Goal: Task Accomplishment & Management: Complete application form

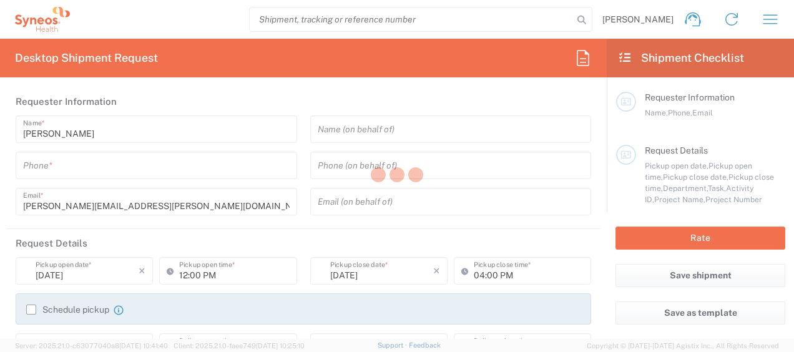
type input "8350"
type input "Syneos Health, LLC-[GEOGRAPHIC_DATA] [GEOGRAPHIC_DATA] [GEOGRAPHIC_DATA]"
type input "[US_STATE]"
type input "[GEOGRAPHIC_DATA]"
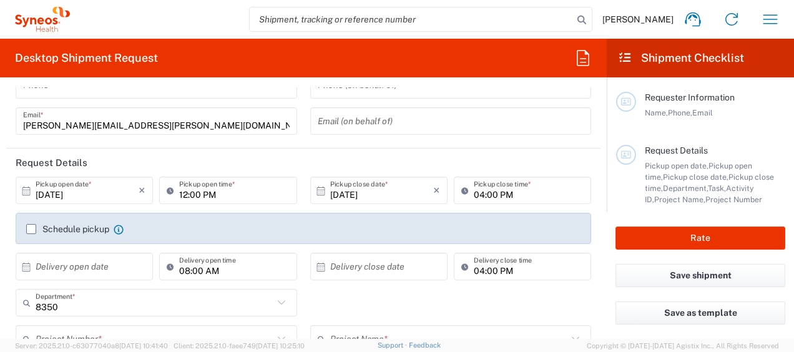
scroll to position [57, 0]
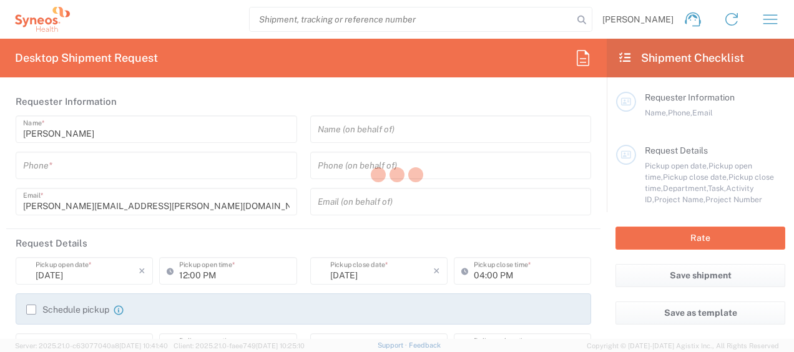
type input "8350"
type input "[US_STATE]"
type input "[GEOGRAPHIC_DATA]"
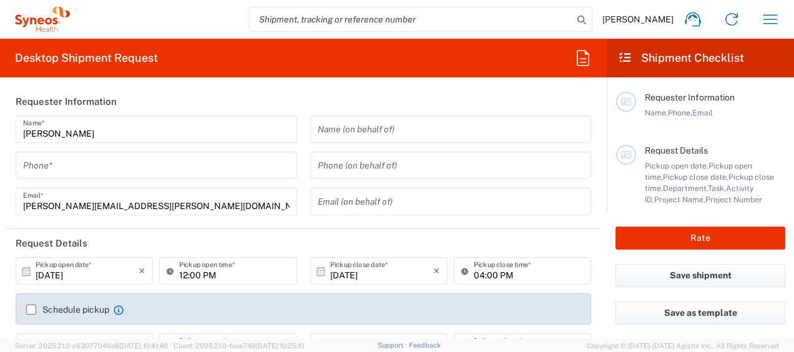
type input "Syneos Health, LLC-[GEOGRAPHIC_DATA] [GEOGRAPHIC_DATA] [GEOGRAPHIC_DATA]"
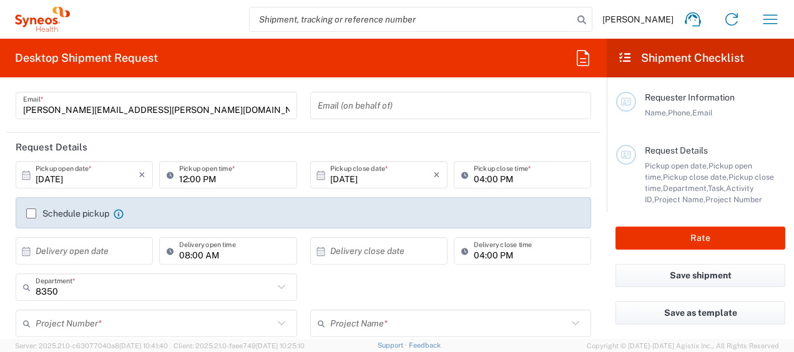
click at [31, 213] on label "Schedule pickup" at bounding box center [67, 214] width 83 height 10
click at [31, 214] on input "Schedule pickup" at bounding box center [31, 214] width 0 height 0
click at [31, 213] on label "Schedule pickup" at bounding box center [67, 214] width 83 height 10
click at [31, 214] on input "Schedule pickup" at bounding box center [31, 214] width 0 height 0
click at [31, 213] on label "Schedule pickup" at bounding box center [67, 214] width 83 height 10
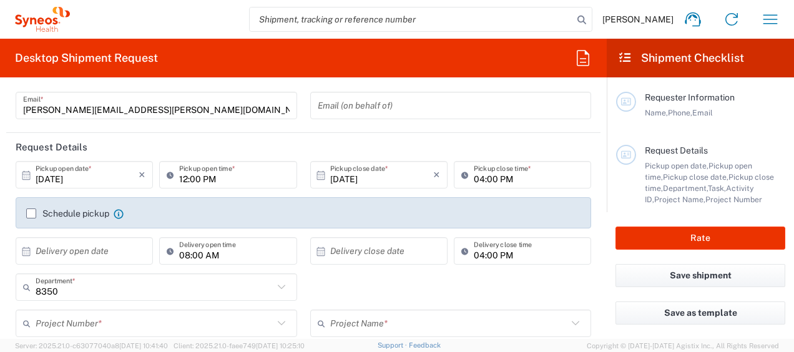
click at [31, 214] on input "Schedule pickup" at bounding box center [31, 214] width 0 height 0
click at [31, 213] on label "Schedule pickup" at bounding box center [67, 214] width 83 height 10
click at [31, 214] on input "Schedule pickup" at bounding box center [31, 214] width 0 height 0
click at [31, 213] on label "Schedule pickup" at bounding box center [67, 214] width 83 height 10
click at [31, 214] on input "Schedule pickup" at bounding box center [31, 214] width 0 height 0
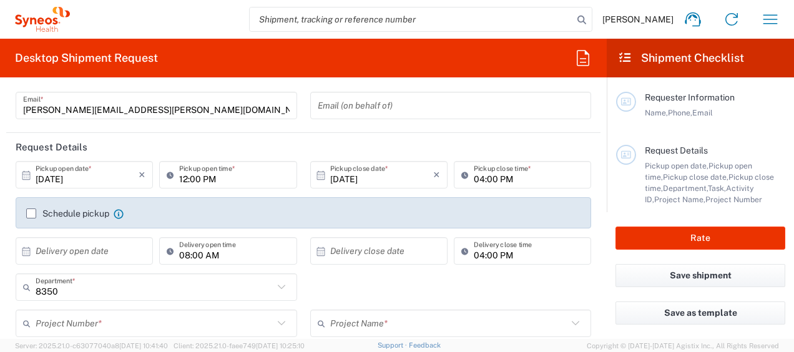
click at [31, 213] on label "Schedule pickup" at bounding box center [67, 214] width 83 height 10
click at [31, 214] on input "Schedule pickup" at bounding box center [31, 214] width 0 height 0
click at [31, 213] on label "Schedule pickup" at bounding box center [67, 214] width 83 height 10
click at [31, 214] on input "Schedule pickup" at bounding box center [31, 214] width 0 height 0
click at [31, 213] on label "Schedule pickup" at bounding box center [67, 214] width 83 height 10
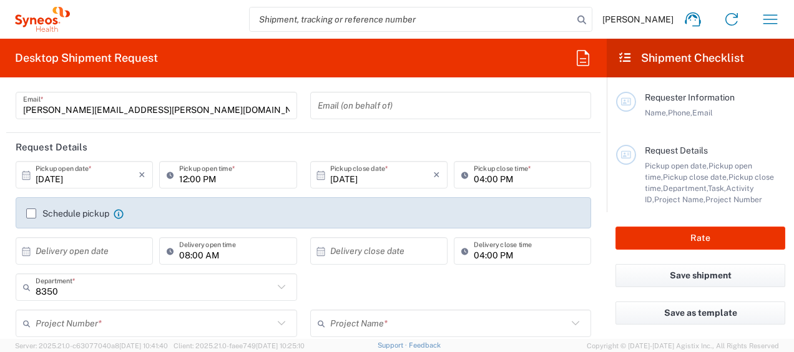
click at [31, 214] on input "Schedule pickup" at bounding box center [31, 214] width 0 height 0
click at [31, 213] on label "Schedule pickup" at bounding box center [67, 214] width 83 height 10
click at [31, 214] on input "Schedule pickup" at bounding box center [31, 214] width 0 height 0
click at [62, 229] on div "Schedule pickup When scheduling a pickup please be sure to meet the following c…" at bounding box center [304, 212] width 576 height 31
click at [119, 262] on input "text" at bounding box center [87, 251] width 103 height 22
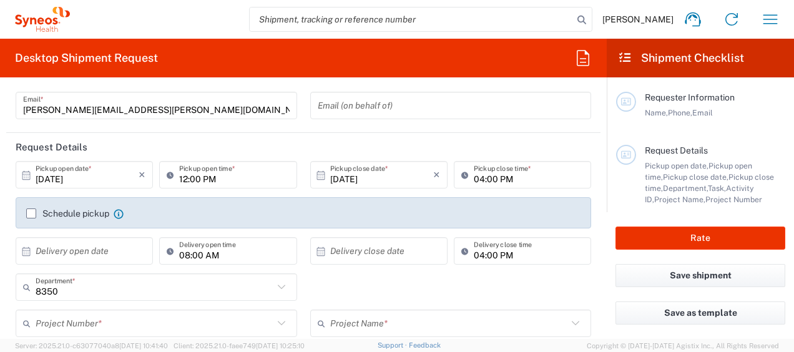
click at [142, 237] on div "Schedule pickup When scheduling a pickup please be sure to meet the following c…" at bounding box center [303, 217] width 589 height 40
click at [548, 213] on div "Schedule pickup When scheduling a pickup please be sure to meet the following c…" at bounding box center [303, 217] width 589 height 40
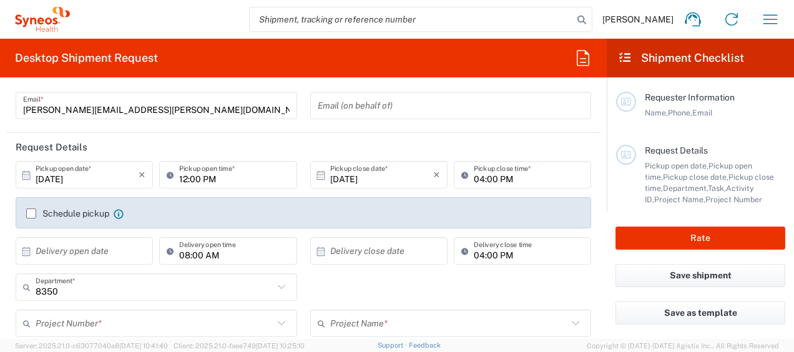
click at [420, 20] on input "search" at bounding box center [412, 19] width 324 height 24
click at [385, 21] on input "search" at bounding box center [412, 19] width 324 height 24
click at [643, 22] on span "[PERSON_NAME]" at bounding box center [638, 19] width 71 height 11
click at [284, 139] on header "Request Details" at bounding box center [303, 147] width 595 height 28
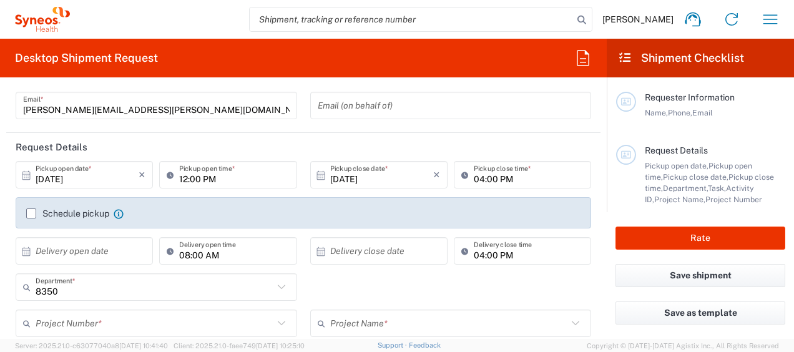
click at [210, 163] on div "12:00 PM Pickup open time *" at bounding box center [227, 174] width 137 height 27
type input "adfasdfasdfasdfasdf"
click at [514, 176] on input "04:00 PM" at bounding box center [529, 175] width 110 height 22
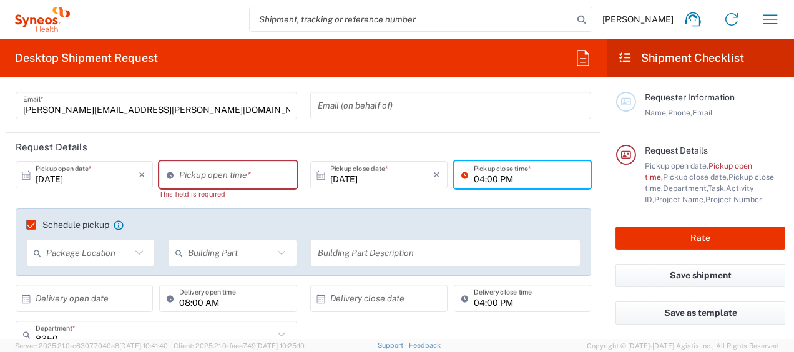
scroll to position [0, 0]
